Goal: Check status: Check status

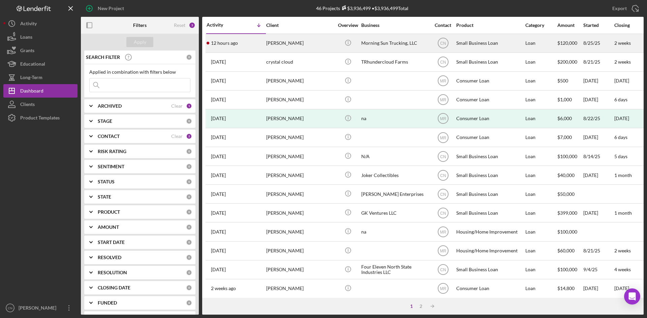
click at [289, 43] on div "[PERSON_NAME]" at bounding box center [299, 43] width 67 height 18
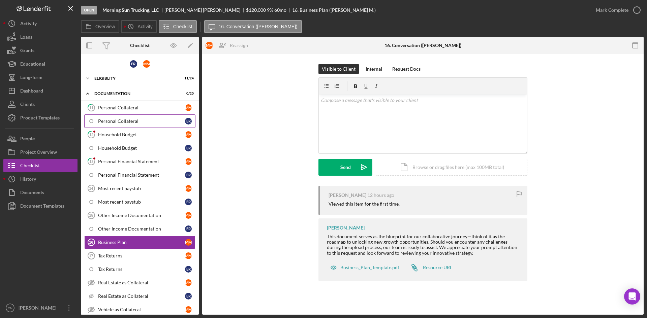
scroll to position [58, 0]
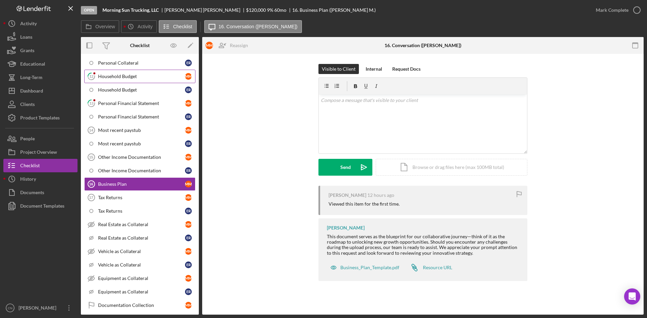
click at [118, 70] on link "12 Household Budget M M" at bounding box center [139, 76] width 111 height 13
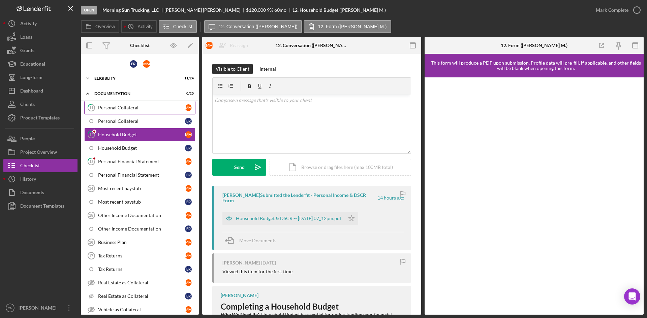
click at [116, 108] on div "Personal Collateral" at bounding box center [141, 107] width 87 height 5
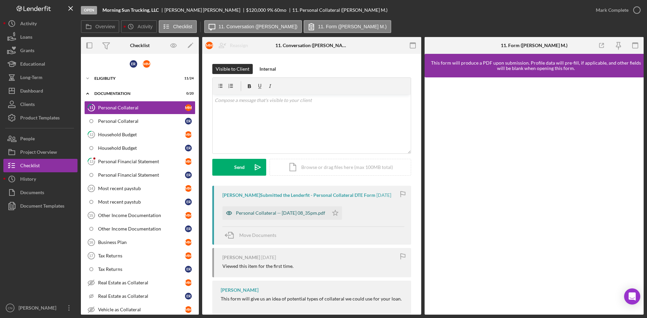
click at [277, 211] on div "Personal Collateral -- [DATE] 08_35pm.pdf" at bounding box center [280, 213] width 89 height 5
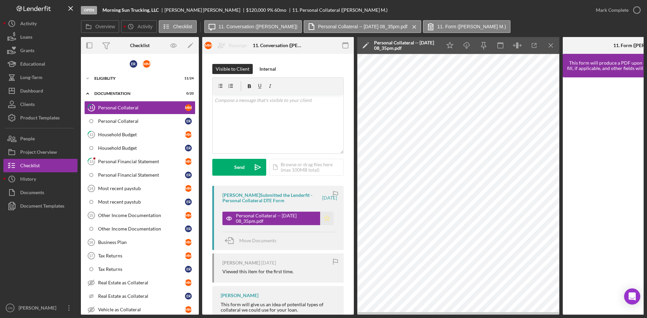
click at [325, 217] on polygon "button" at bounding box center [327, 218] width 6 height 5
click at [639, 7] on icon "button" at bounding box center [636, 10] width 17 height 17
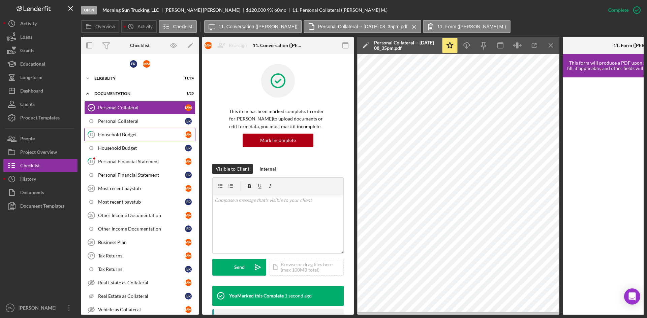
click at [107, 134] on div "Household Budget" at bounding box center [141, 134] width 87 height 5
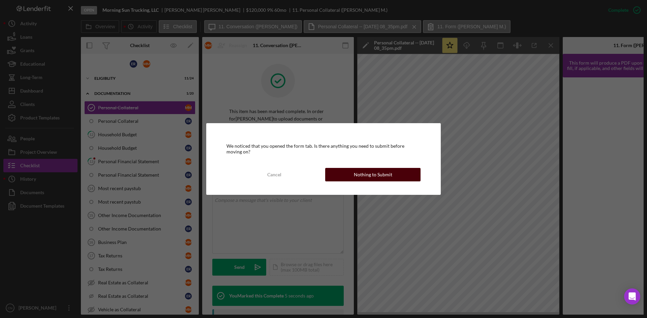
click at [372, 175] on div "Nothing to Submit" at bounding box center [373, 174] width 38 height 13
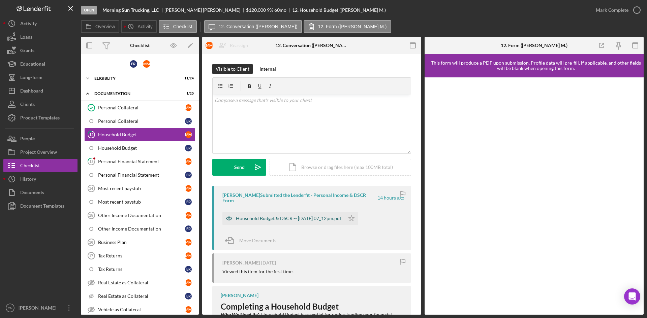
click at [311, 219] on div "Household Budget & DSCR -- [DATE] 07_12pm.pdf" at bounding box center [288, 218] width 105 height 5
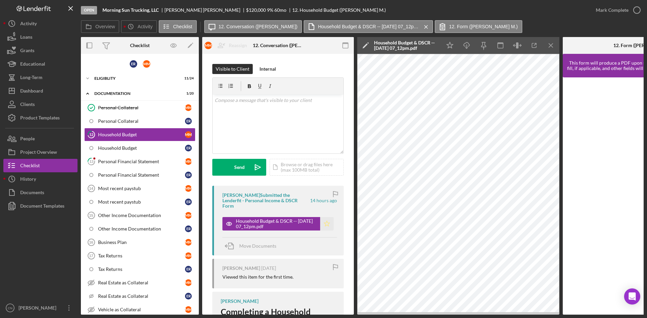
click at [327, 224] on icon "Icon/Star" at bounding box center [326, 223] width 13 height 13
click at [639, 10] on icon "button" at bounding box center [636, 10] width 17 height 17
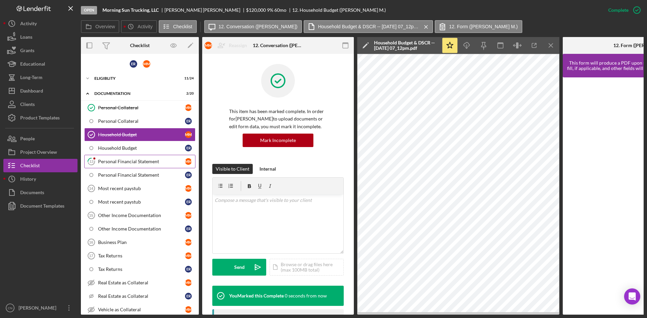
click at [116, 156] on link "13 Personal Financial Statement M M" at bounding box center [139, 161] width 111 height 13
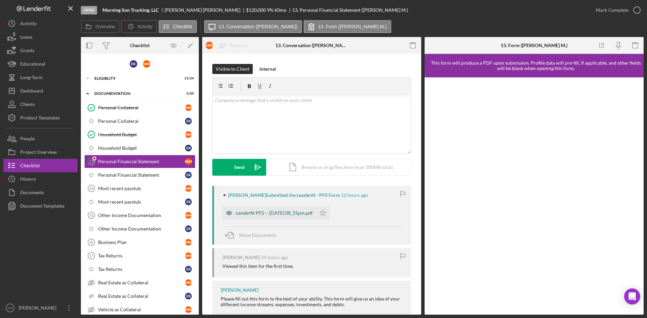
click at [267, 212] on div "Lenderfit PFS -- [DATE] 08_31pm.pdf" at bounding box center [274, 213] width 77 height 5
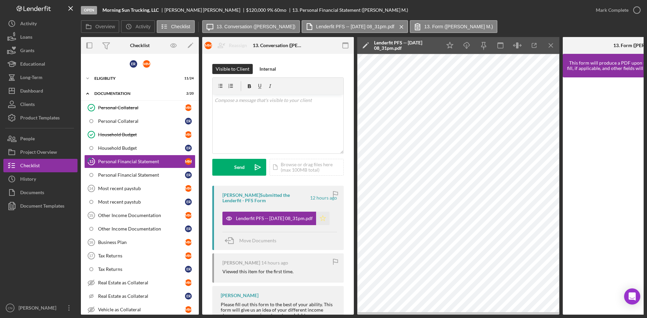
click at [324, 217] on icon "Icon/Star" at bounding box center [322, 218] width 13 height 13
click at [639, 10] on icon "button" at bounding box center [636, 10] width 17 height 17
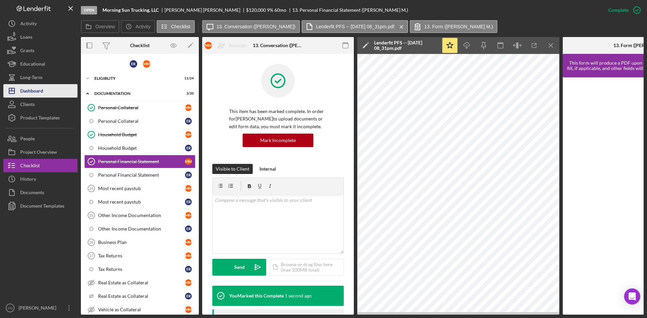
click at [42, 90] on div "Dashboard" at bounding box center [31, 91] width 23 height 15
